Goal: Task Accomplishment & Management: Manage account settings

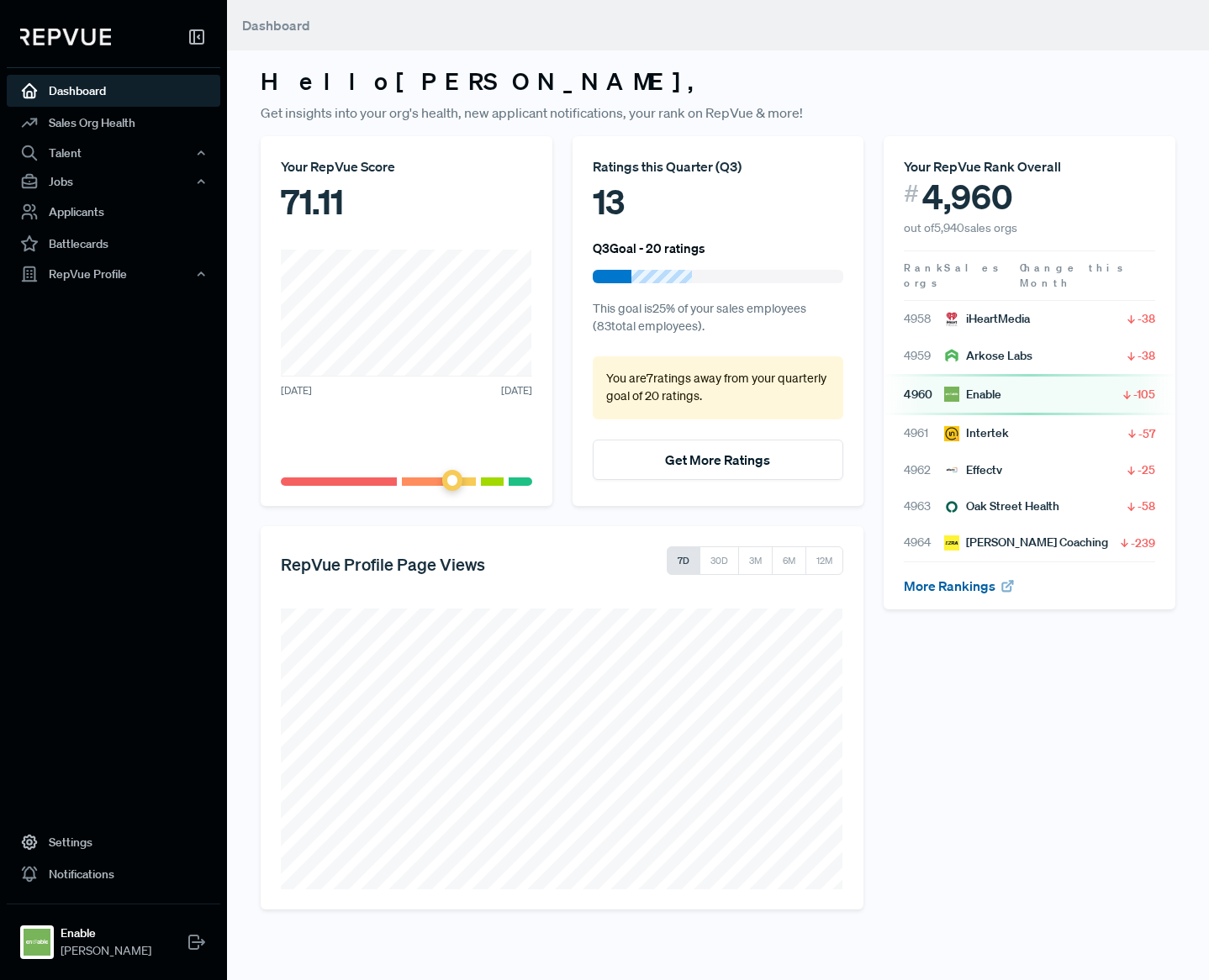
click at [958, 578] on link "More Rankings" at bounding box center [959, 586] width 111 height 17
click at [76, 152] on div "Talent" at bounding box center [113, 152] width 214 height 29
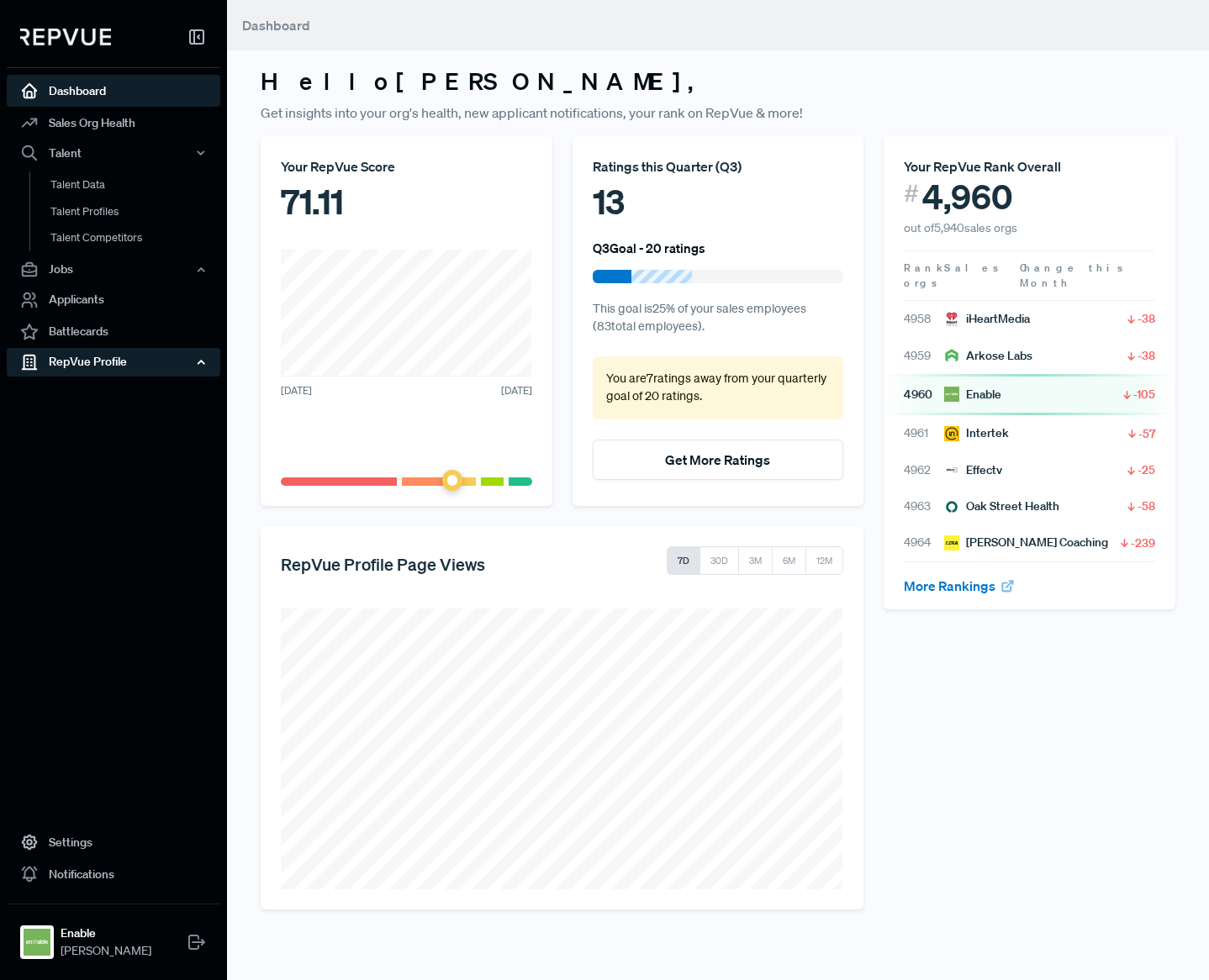
click at [91, 364] on div "RepVue Profile" at bounding box center [113, 362] width 214 height 29
click at [89, 416] on link "Reviews" at bounding box center [136, 419] width 214 height 27
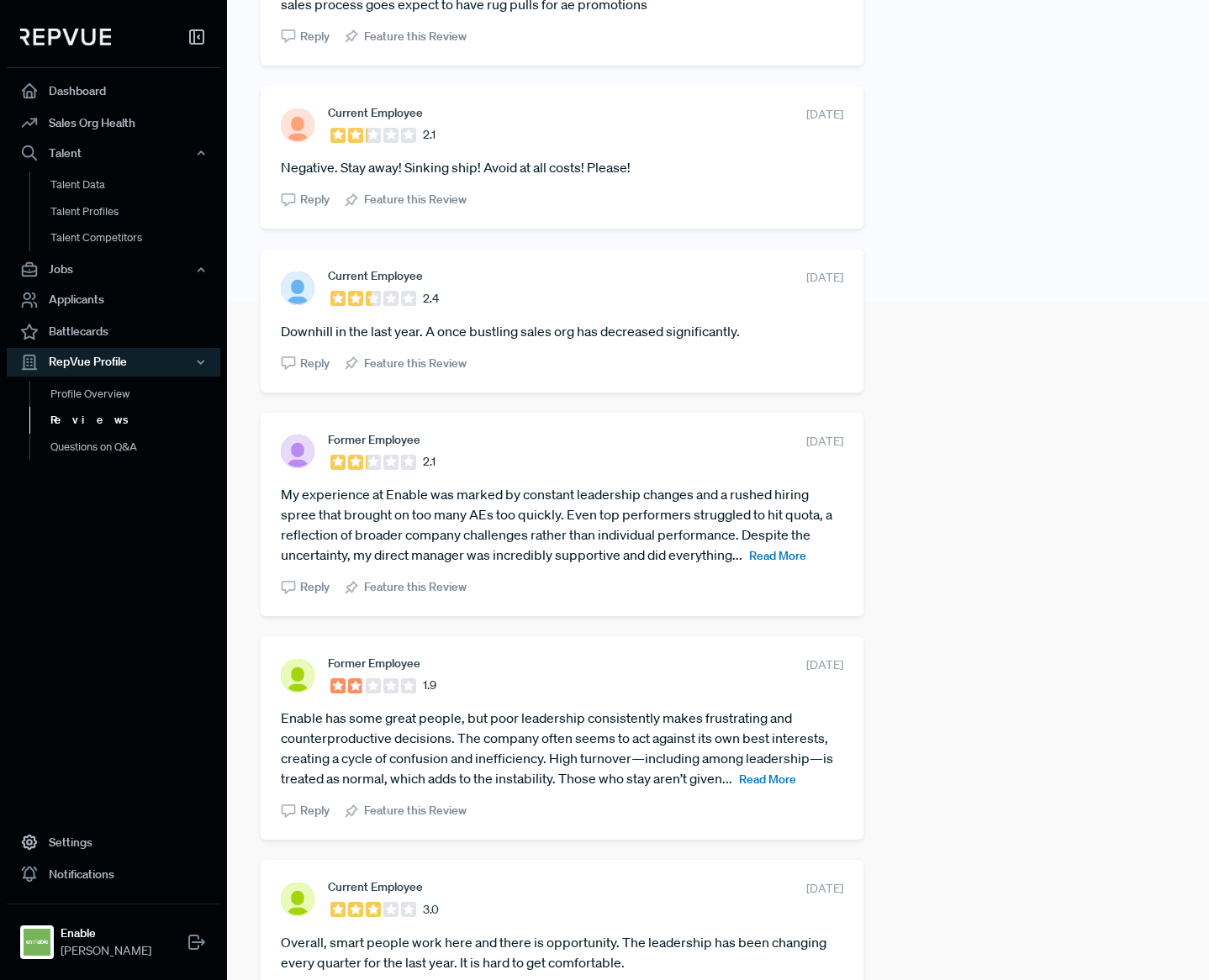
scroll to position [679, 0]
click at [786, 552] on span "Read More" at bounding box center [778, 555] width 57 height 15
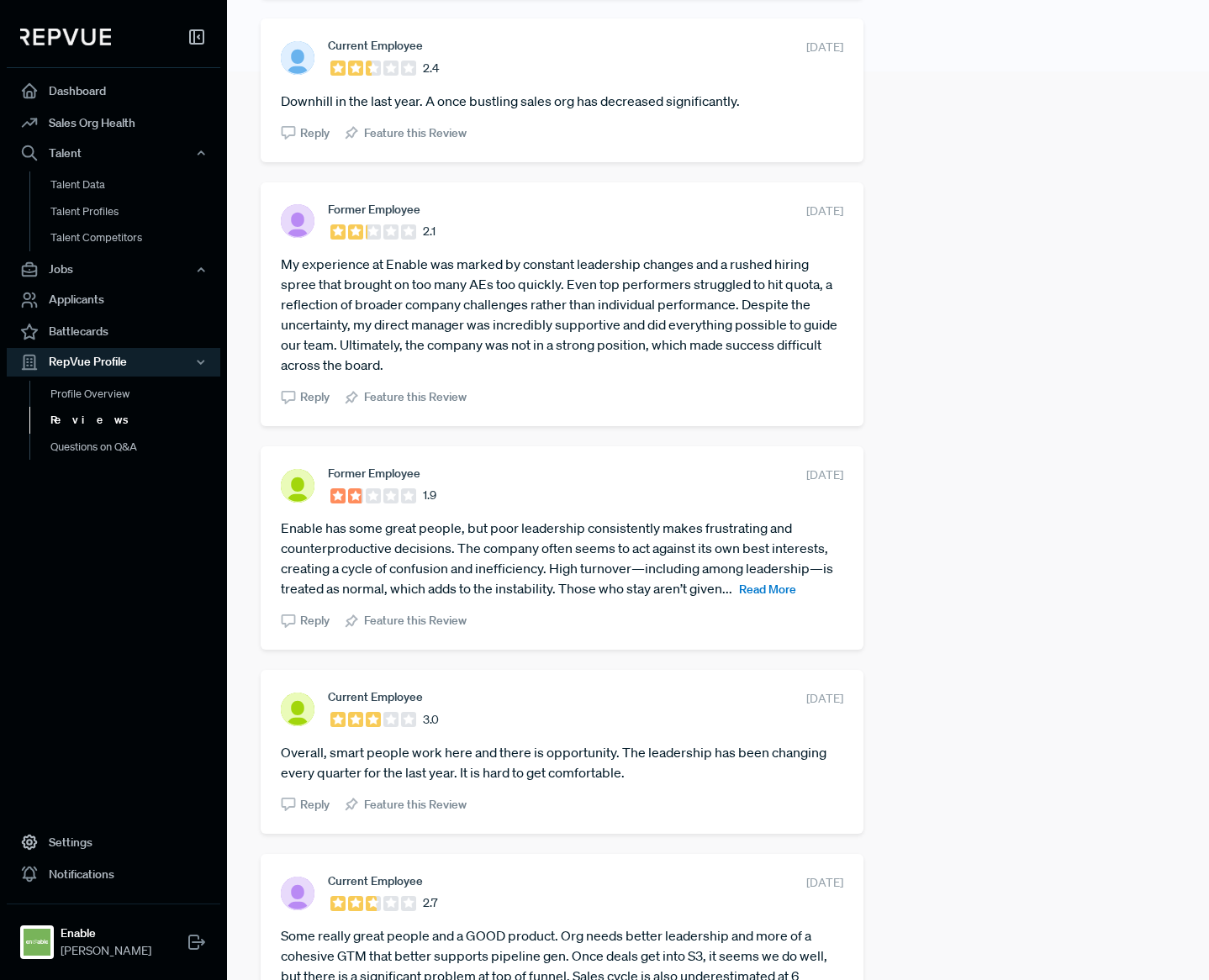
scroll to position [911, 0]
click at [784, 585] on span "Read More" at bounding box center [768, 587] width 57 height 15
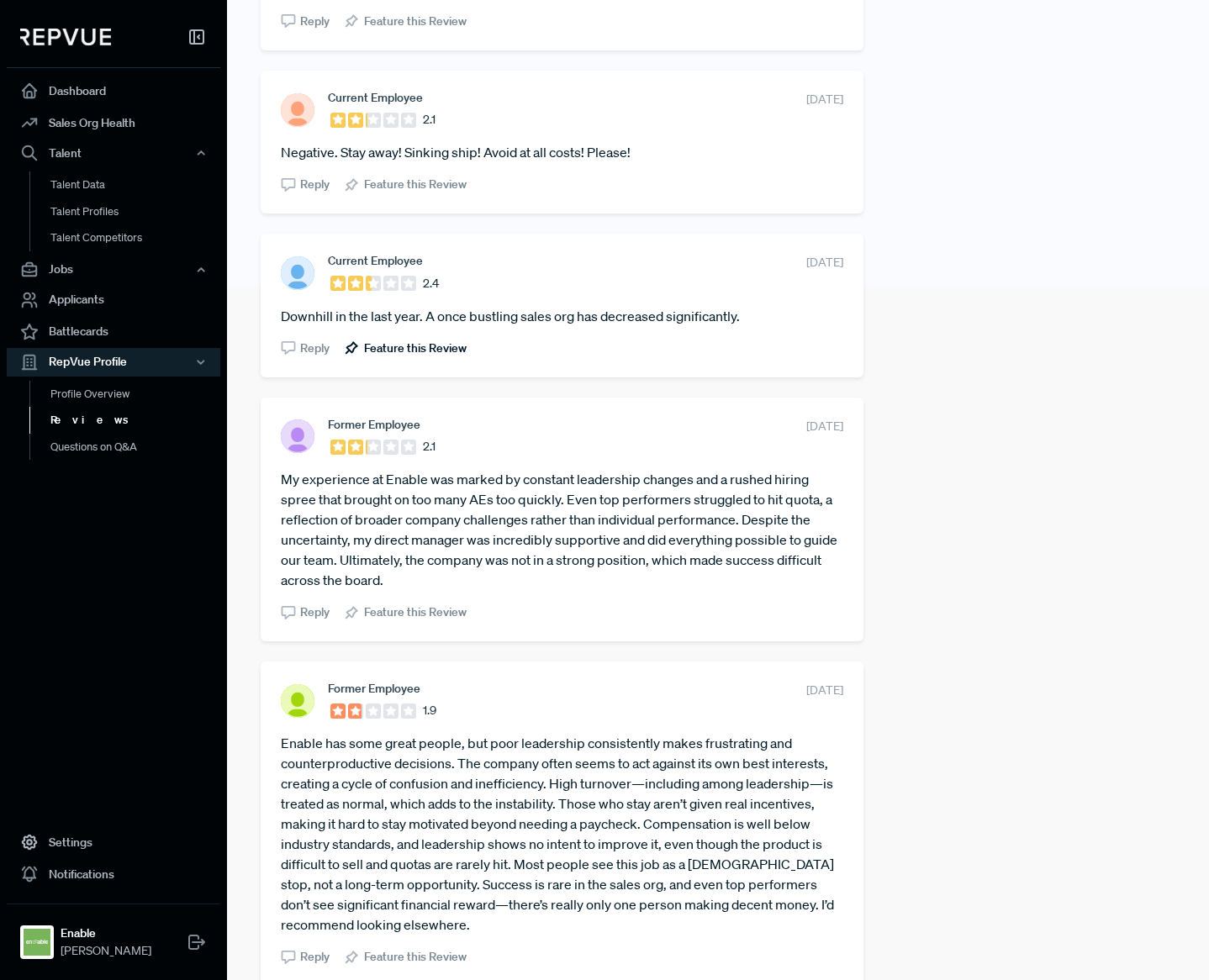
scroll to position [694, 0]
